Goal: Find specific page/section: Find specific page/section

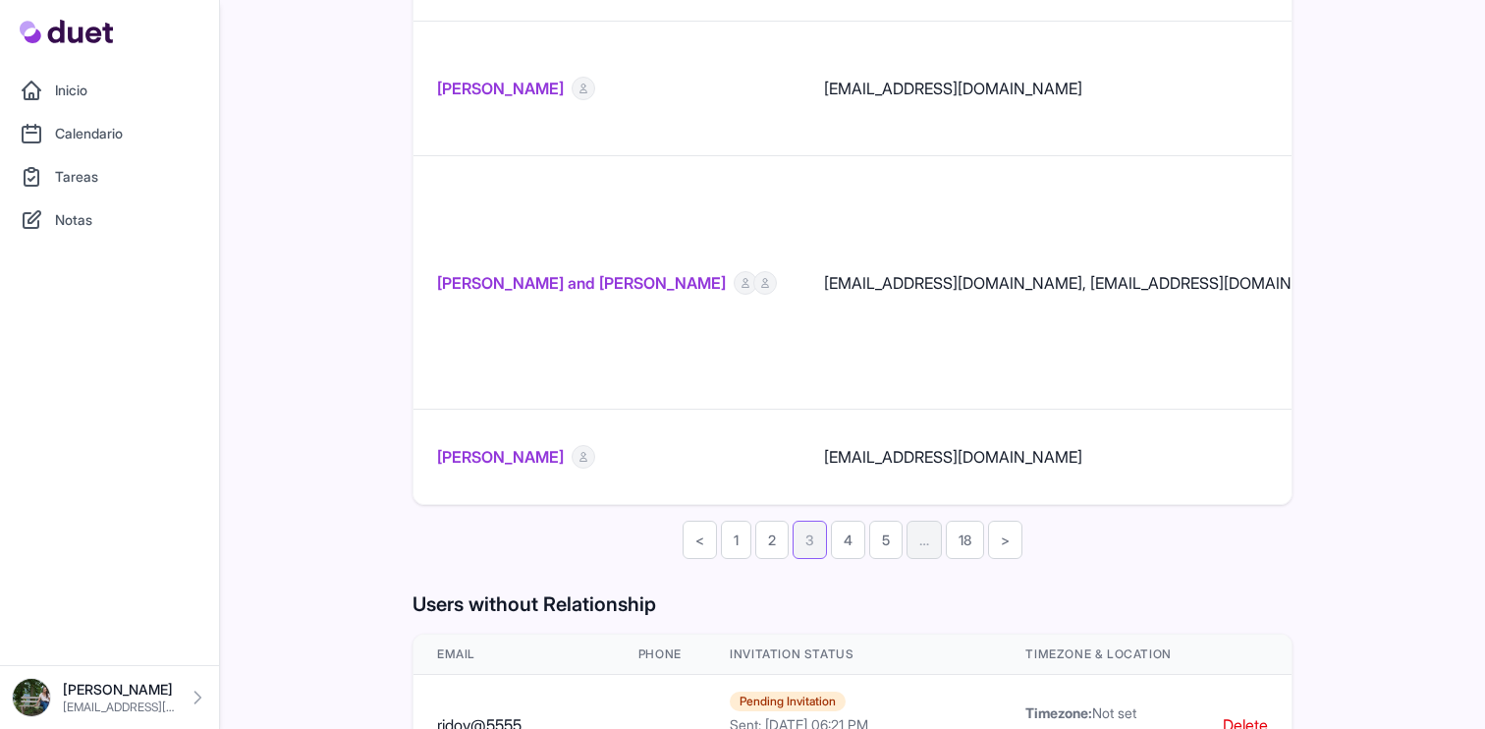
scroll to position [2716, 0]
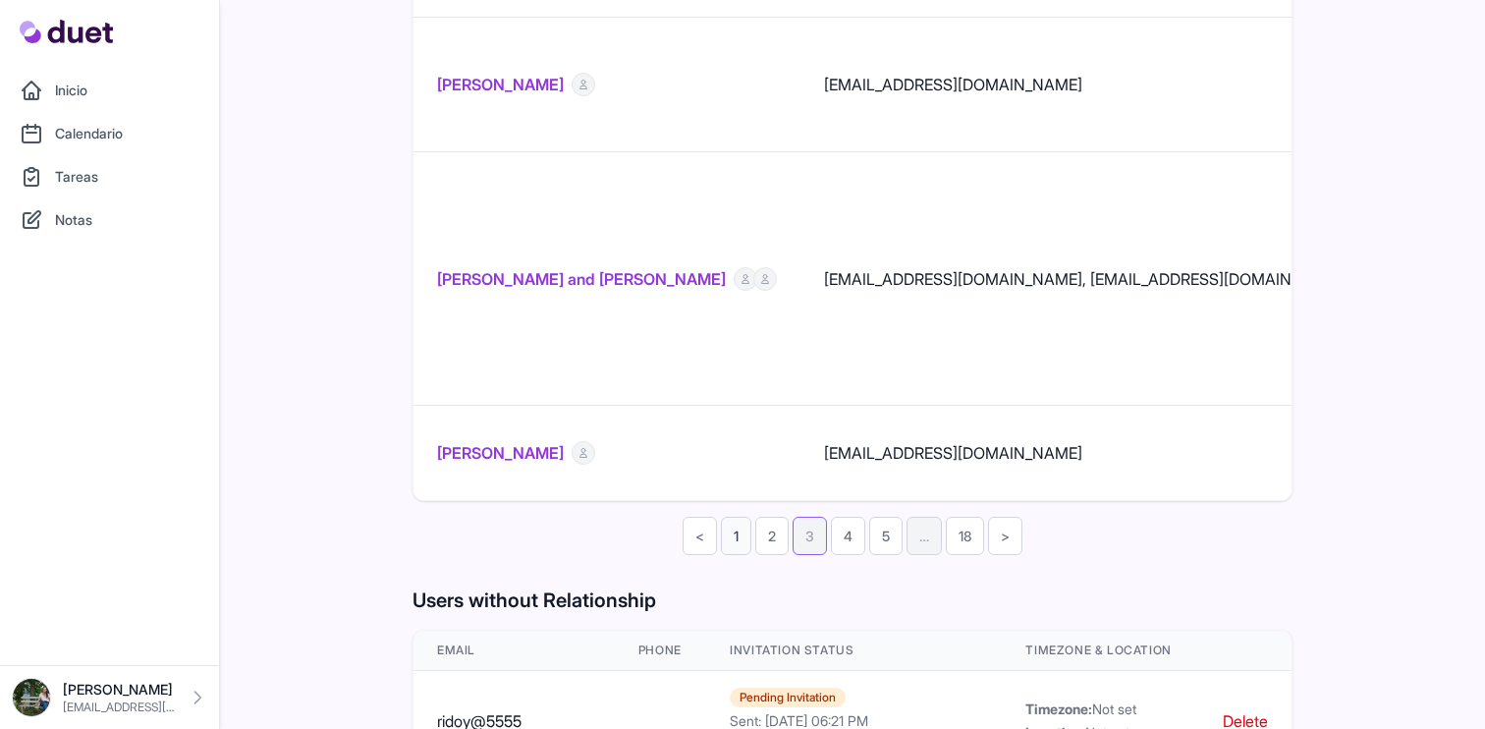
click at [737, 517] on link "1" at bounding box center [736, 536] width 30 height 38
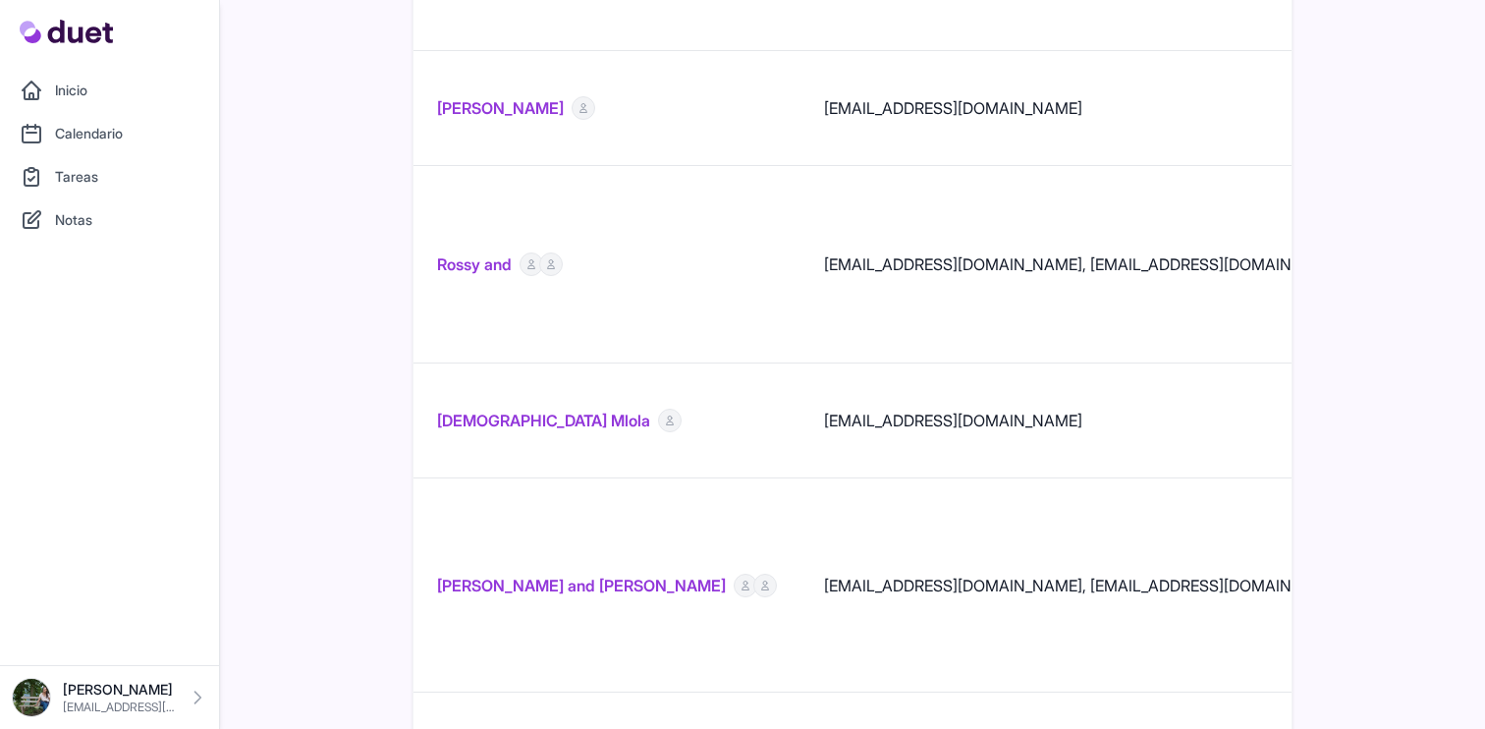
click at [658, 574] on link "[PERSON_NAME] and [PERSON_NAME]" at bounding box center [581, 586] width 289 height 24
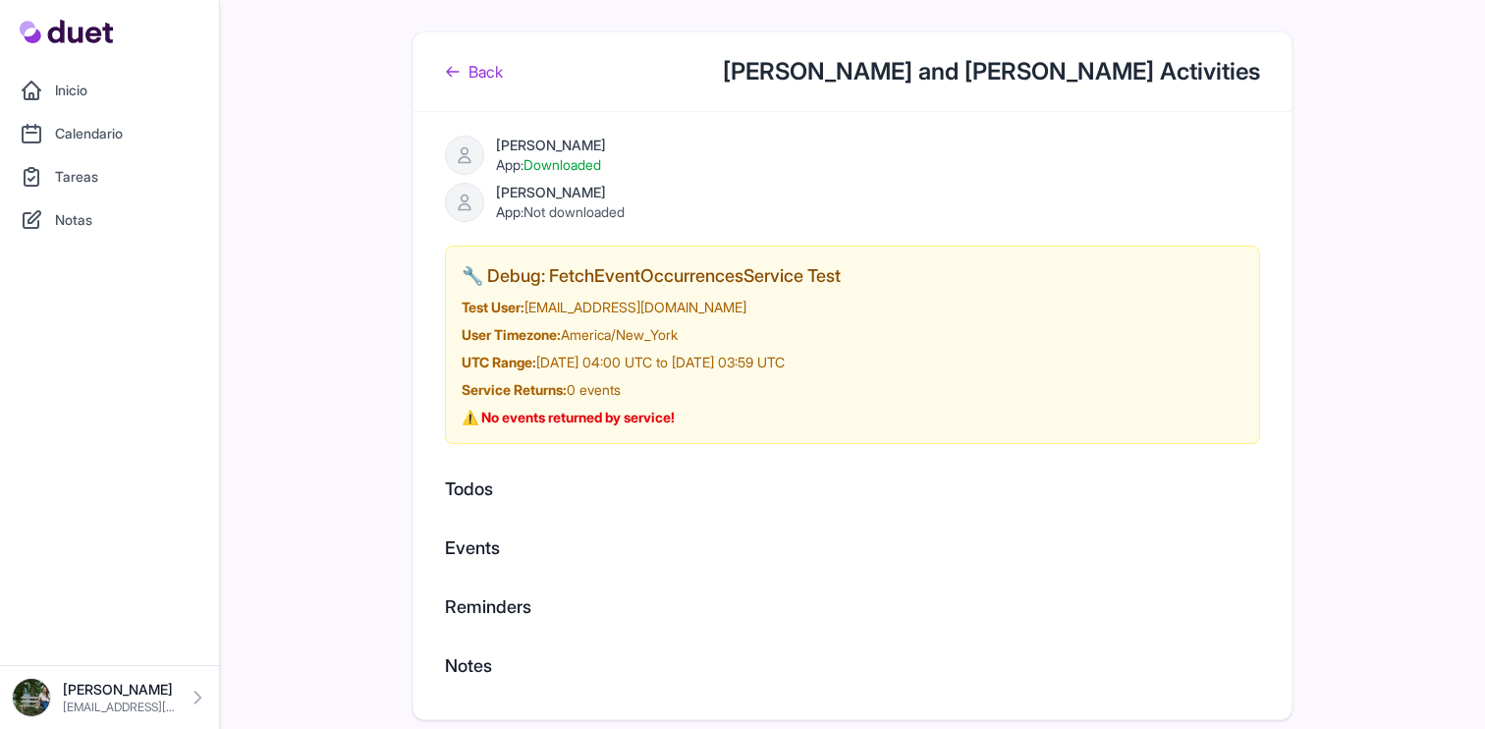
click at [491, 74] on link "Back" at bounding box center [474, 72] width 58 height 24
